Goal: Task Accomplishment & Management: Manage account settings

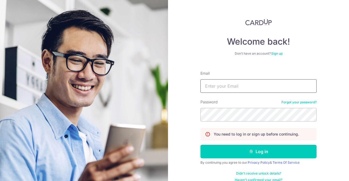
type input "[PERSON_NAME][EMAIL_ADDRESS][PERSON_NAME][DOMAIN_NAME]"
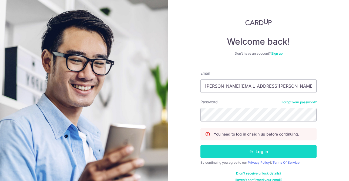
click at [246, 152] on button "Log in" at bounding box center [259, 152] width 116 height 14
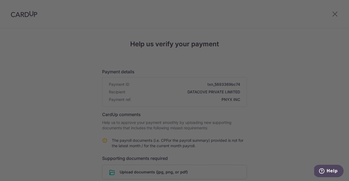
click at [296, 103] on div at bounding box center [176, 91] width 353 height 183
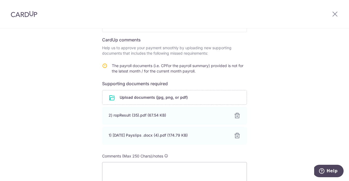
scroll to position [127, 0]
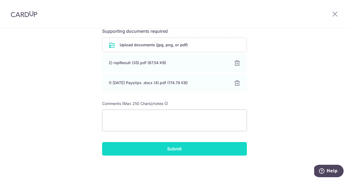
click at [198, 150] on input "Submit" at bounding box center [174, 149] width 145 height 14
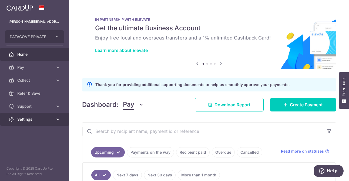
click at [31, 118] on span "Settings" at bounding box center [35, 118] width 36 height 5
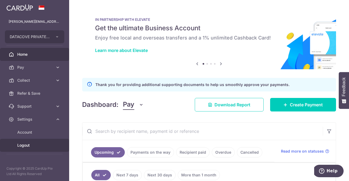
click at [30, 144] on span "Logout" at bounding box center [35, 144] width 36 height 5
